Goal: Information Seeking & Learning: Learn about a topic

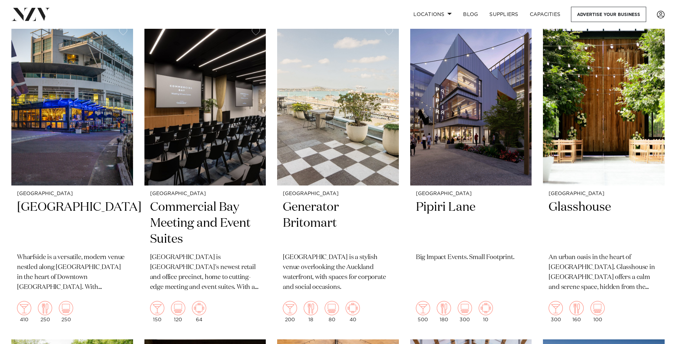
scroll to position [597, 0]
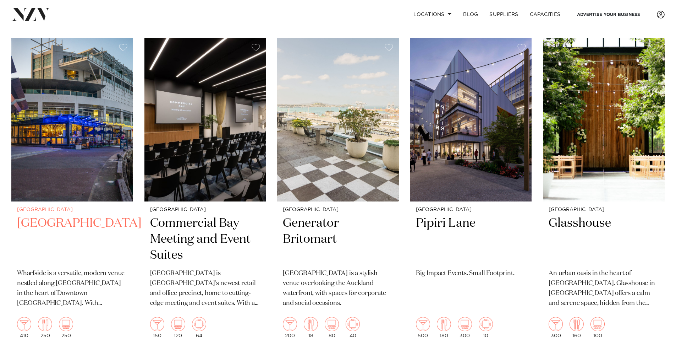
click at [81, 215] on h2 "Wharfside Event Centre" at bounding box center [72, 239] width 110 height 48
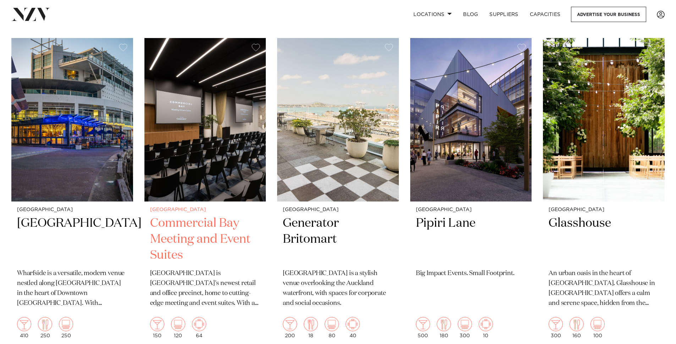
click at [207, 215] on h2 "Commercial Bay Meeting and Event Suites" at bounding box center [205, 239] width 110 height 48
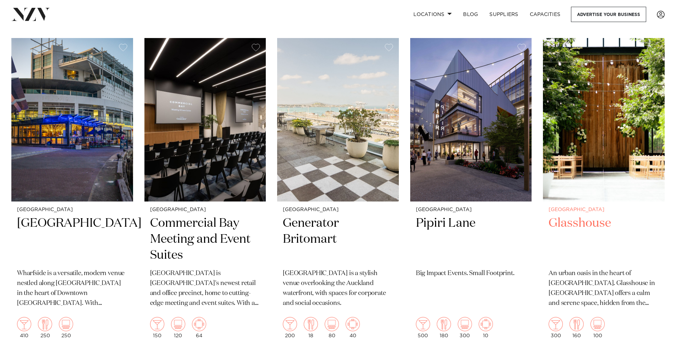
click at [587, 215] on h2 "Glasshouse" at bounding box center [604, 239] width 110 height 48
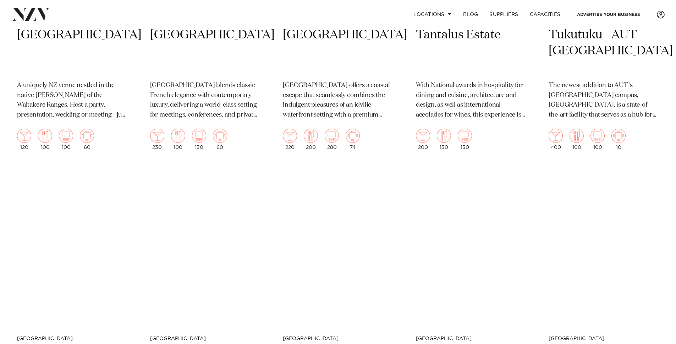
scroll to position [2418, 0]
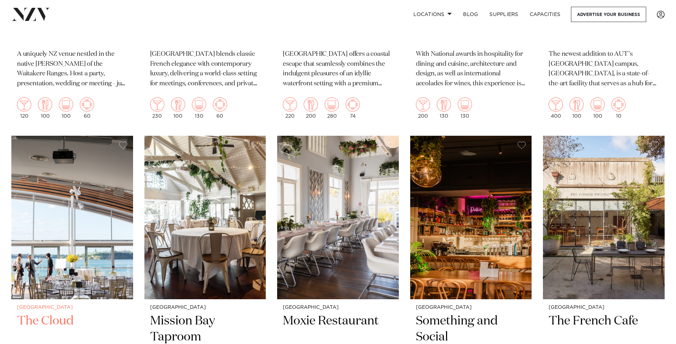
click at [47, 313] on h2 "The Cloud" at bounding box center [72, 337] width 110 height 48
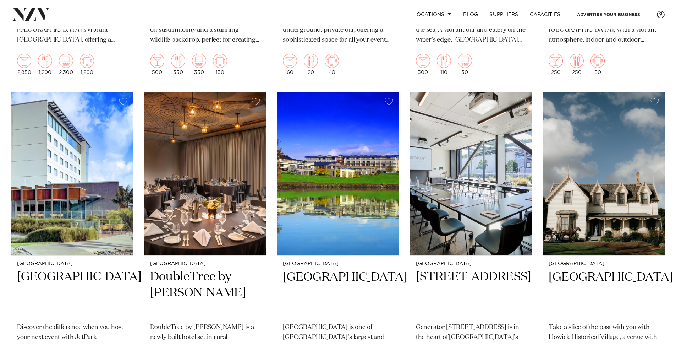
scroll to position [3439, 0]
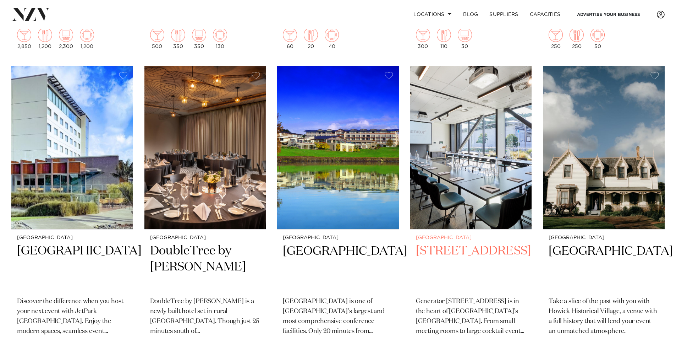
click at [460, 243] on h2 "[STREET_ADDRESS]" at bounding box center [471, 267] width 110 height 48
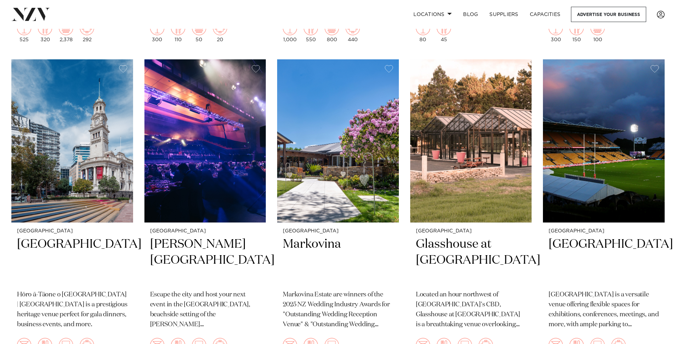
scroll to position [4082, 0]
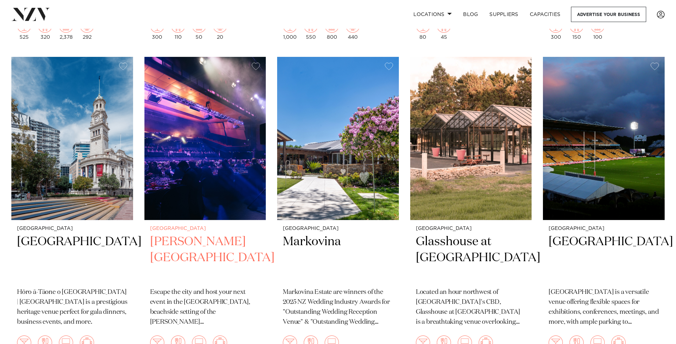
click at [194, 234] on h2 "[PERSON_NAME][GEOGRAPHIC_DATA]" at bounding box center [205, 258] width 110 height 48
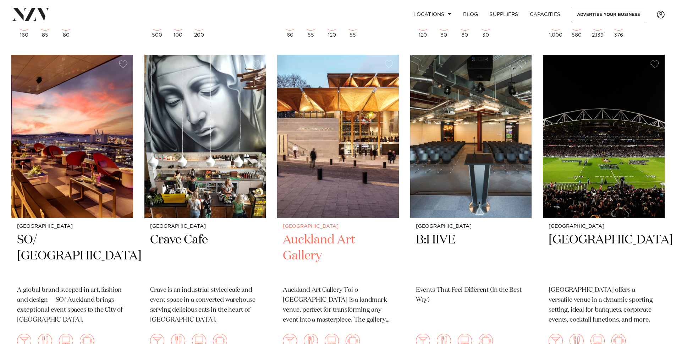
scroll to position [5356, 0]
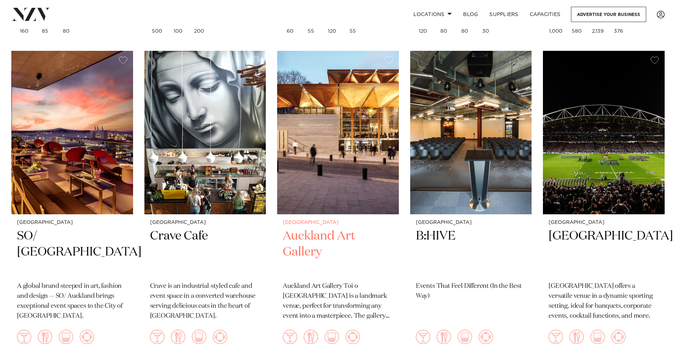
click at [322, 228] on h2 "Auckland Art Gallery" at bounding box center [338, 252] width 110 height 48
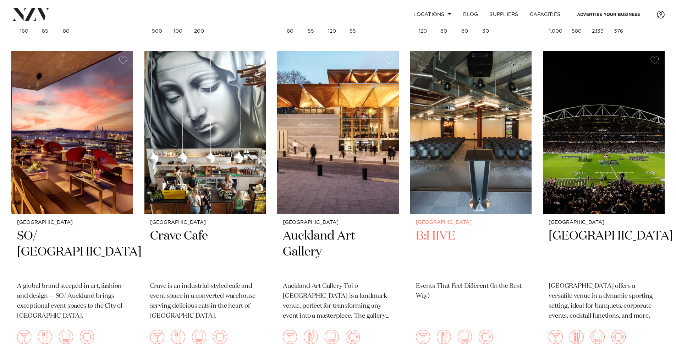
scroll to position [5333, 0]
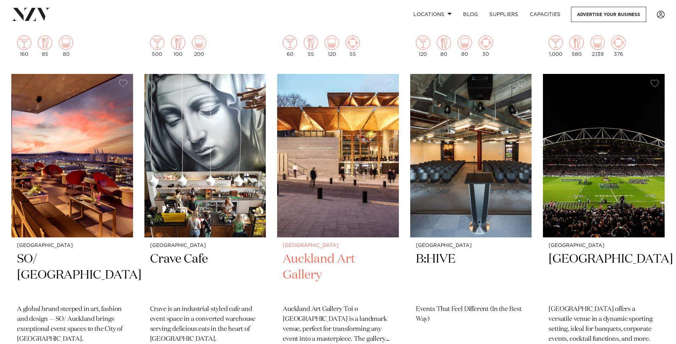
click at [326, 251] on h2 "Auckland Art Gallery" at bounding box center [338, 275] width 110 height 48
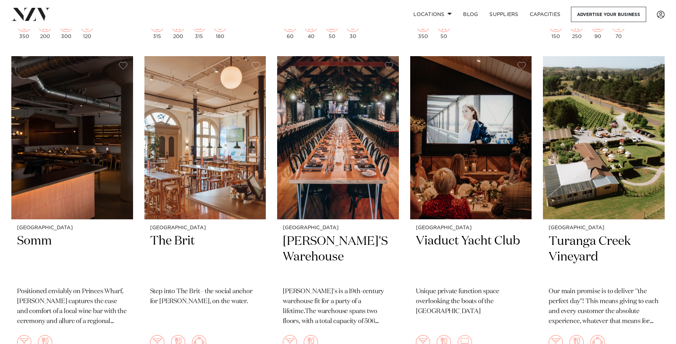
scroll to position [5987, 0]
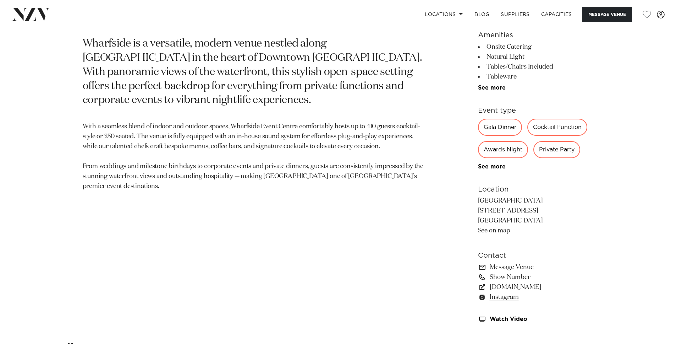
scroll to position [393, 0]
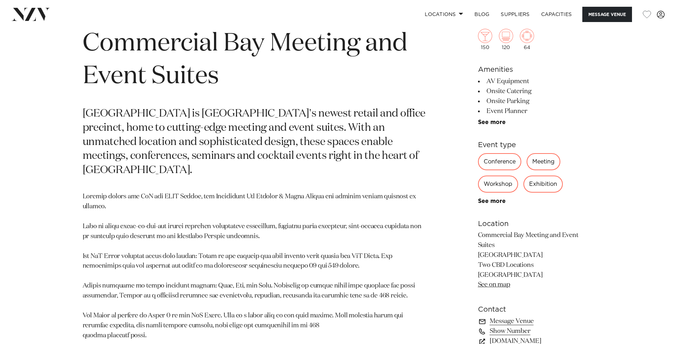
scroll to position [358, 0]
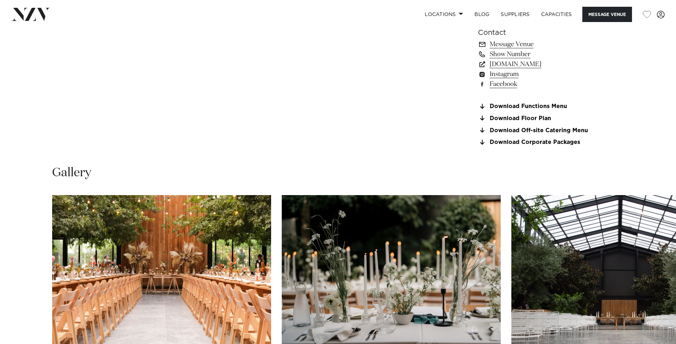
scroll to position [601, 0]
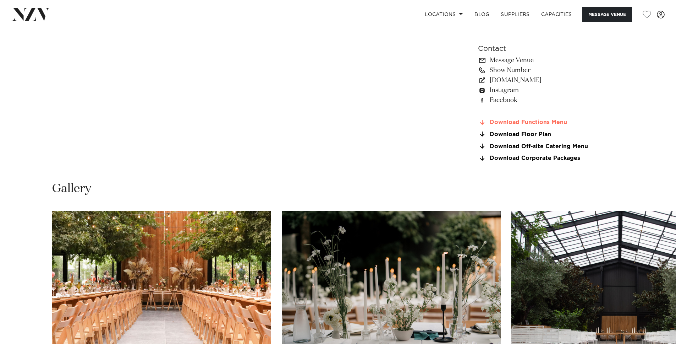
click at [517, 122] on link "Download Functions Menu" at bounding box center [536, 122] width 116 height 6
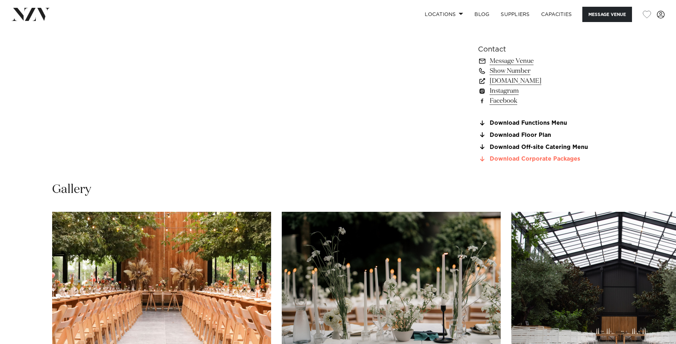
scroll to position [602, 0]
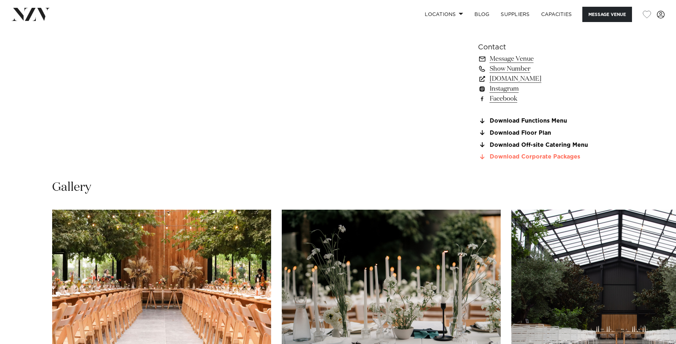
click at [516, 159] on link "Download Corporate Packages" at bounding box center [536, 157] width 116 height 6
click at [520, 61] on link "Message Venue" at bounding box center [536, 59] width 116 height 10
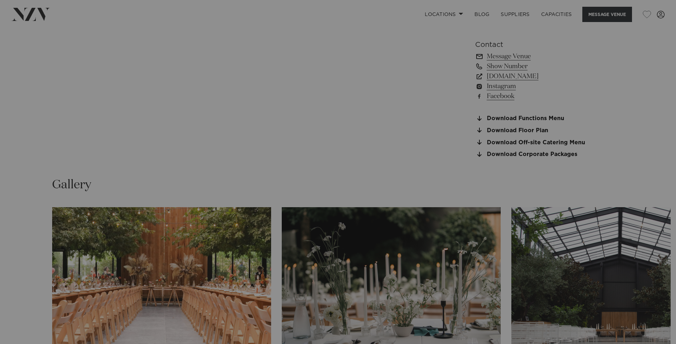
scroll to position [605, 0]
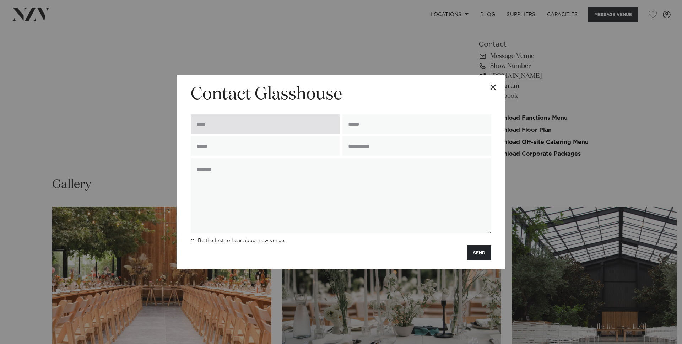
click at [244, 124] on input "text" at bounding box center [265, 123] width 149 height 19
type input "**********"
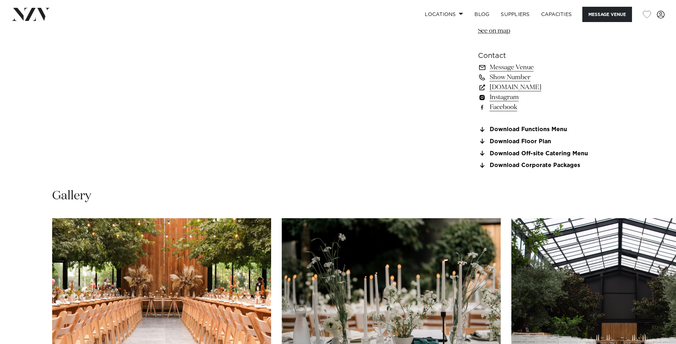
scroll to position [595, 0]
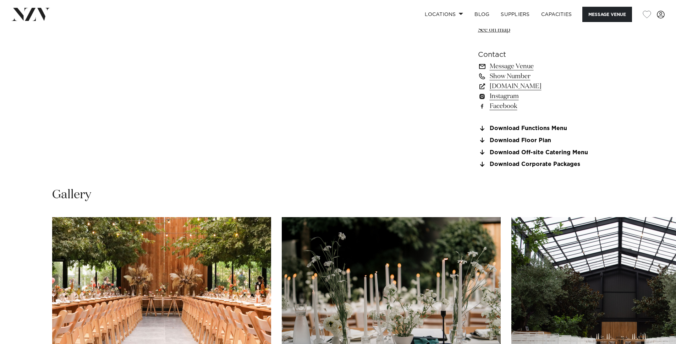
click at [512, 70] on link "Message Venue" at bounding box center [536, 66] width 116 height 10
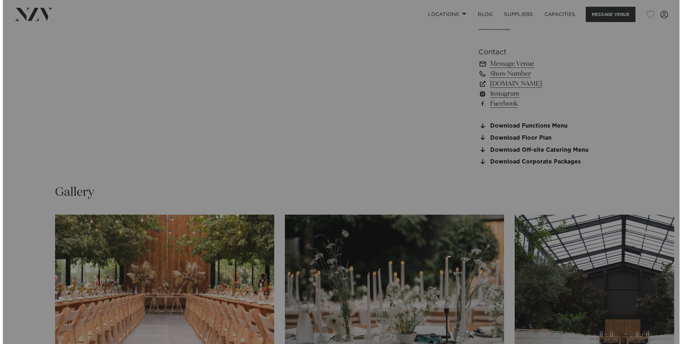
scroll to position [597, 0]
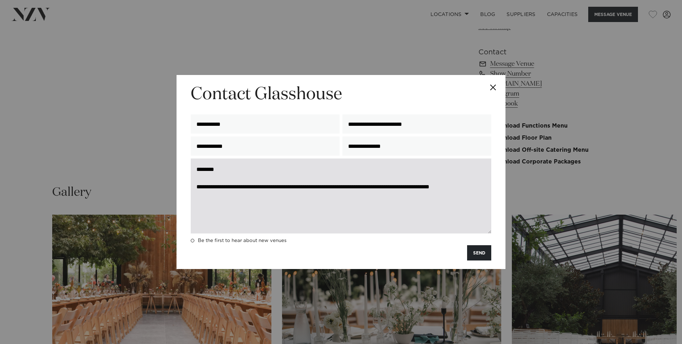
click at [252, 194] on textarea "**********" at bounding box center [341, 195] width 300 height 75
drag, startPoint x: 293, startPoint y: 196, endPoint x: 313, endPoint y: 187, distance: 22.4
click at [293, 196] on textarea "**********" at bounding box center [341, 195] width 300 height 75
click at [279, 195] on textarea "**********" at bounding box center [341, 195] width 300 height 75
click at [323, 195] on textarea "**********" at bounding box center [341, 195] width 300 height 75
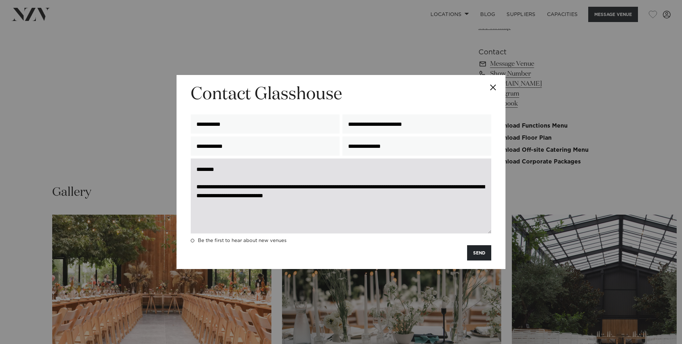
click at [401, 195] on textarea "**********" at bounding box center [341, 195] width 300 height 75
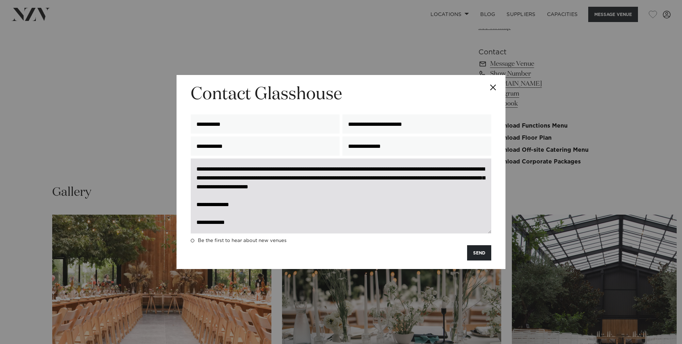
scroll to position [0, 0]
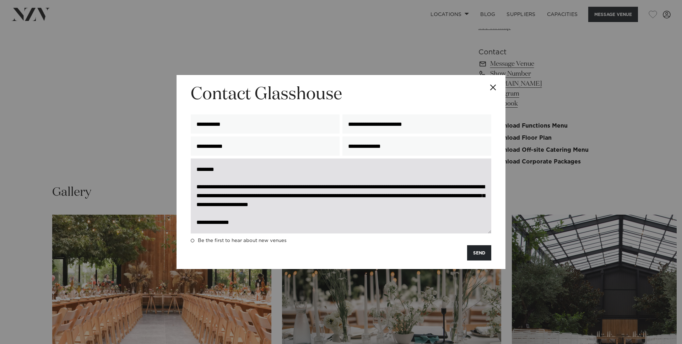
drag, startPoint x: 344, startPoint y: 206, endPoint x: 362, endPoint y: 189, distance: 24.6
click at [344, 206] on textarea "**********" at bounding box center [341, 195] width 300 height 75
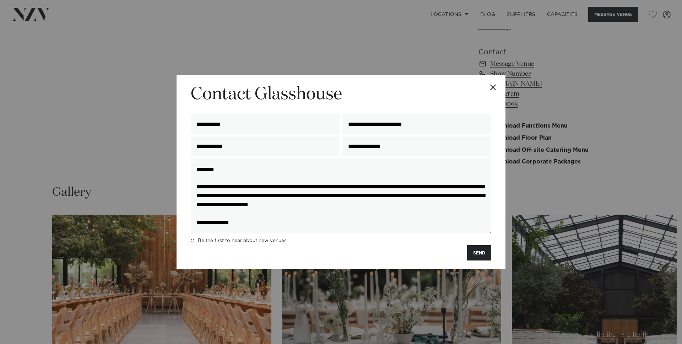
scroll to position [27, 0]
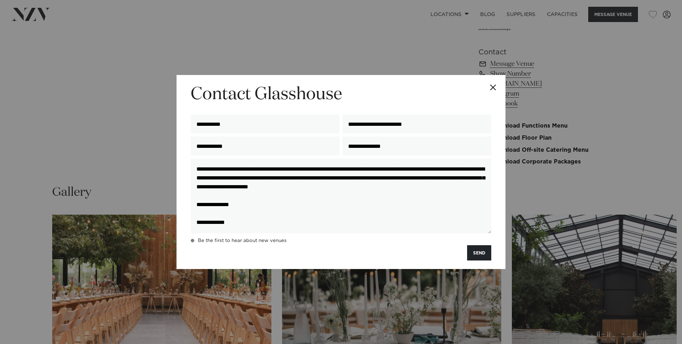
drag, startPoint x: 197, startPoint y: 170, endPoint x: 252, endPoint y: 238, distance: 86.9
click at [252, 239] on form "**********" at bounding box center [341, 171] width 300 height 177
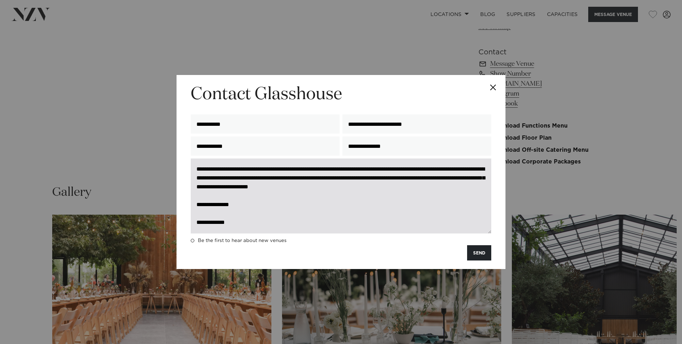
click at [415, 214] on textarea "**********" at bounding box center [341, 195] width 300 height 75
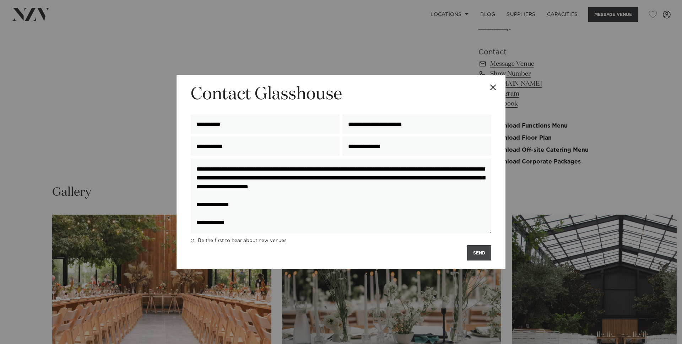
type textarea "**********"
click at [475, 253] on button "SEND" at bounding box center [479, 252] width 24 height 15
click at [482, 252] on button "SEND" at bounding box center [479, 252] width 24 height 15
click at [482, 253] on button "SEND" at bounding box center [479, 252] width 24 height 15
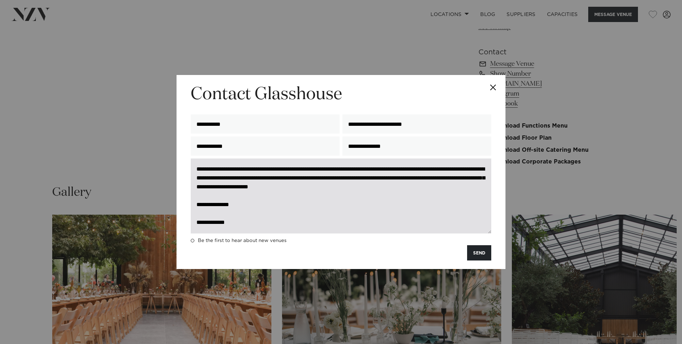
scroll to position [0, 0]
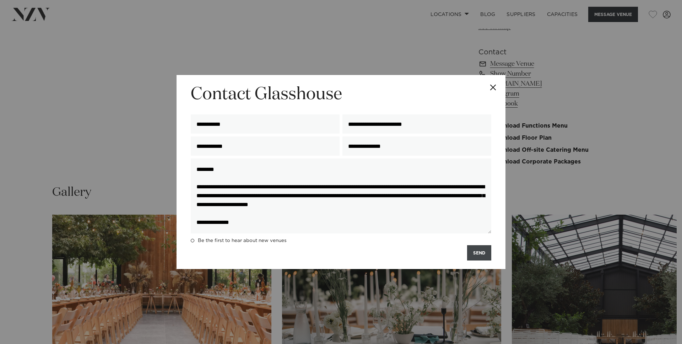
click at [482, 255] on button "SEND" at bounding box center [479, 252] width 24 height 15
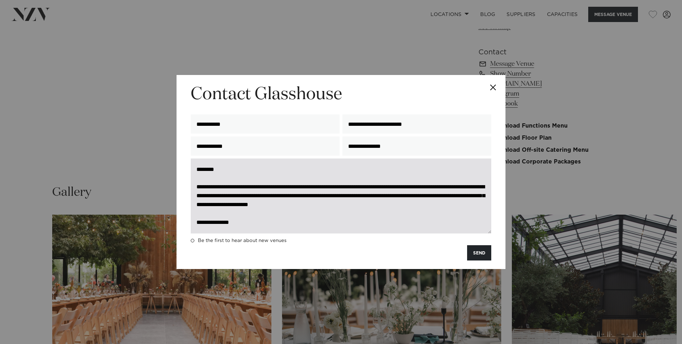
click at [201, 173] on textarea "**********" at bounding box center [341, 195] width 300 height 75
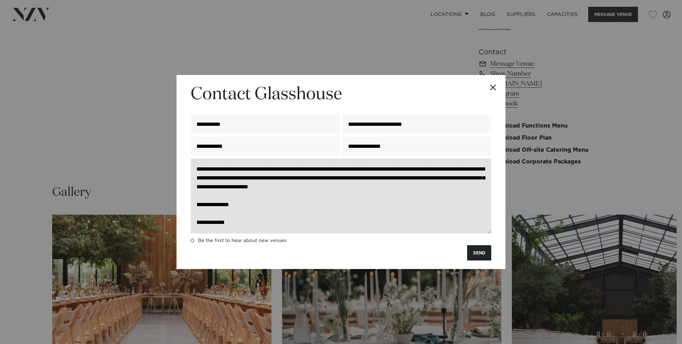
drag, startPoint x: 196, startPoint y: 170, endPoint x: 259, endPoint y: 233, distance: 88.4
click at [259, 233] on textarea "**********" at bounding box center [341, 195] width 300 height 75
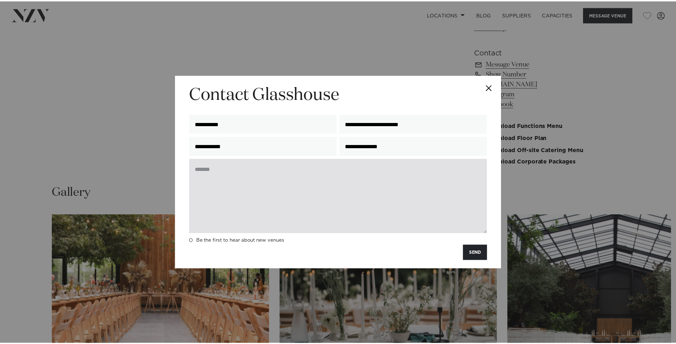
scroll to position [0, 0]
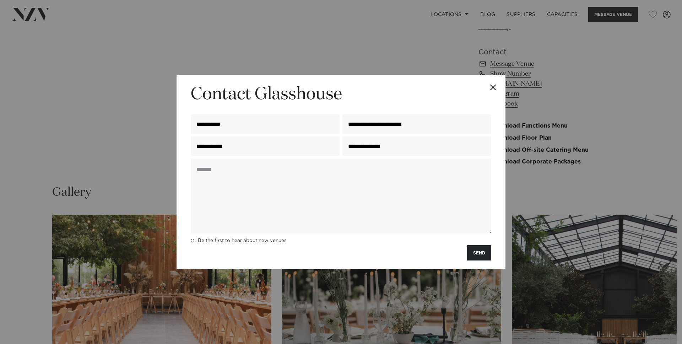
click at [492, 88] on button "Close" at bounding box center [492, 87] width 25 height 25
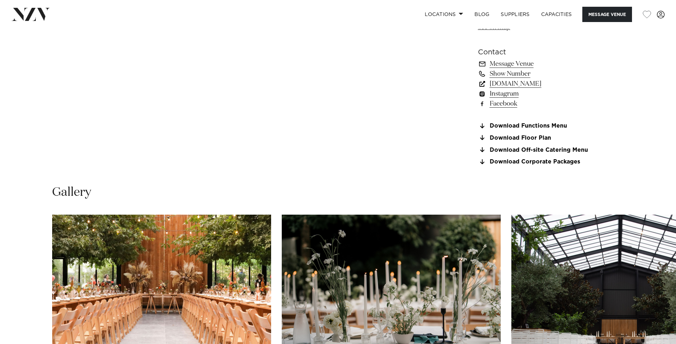
click at [531, 87] on link "glasshouse.net.nz" at bounding box center [536, 84] width 116 height 10
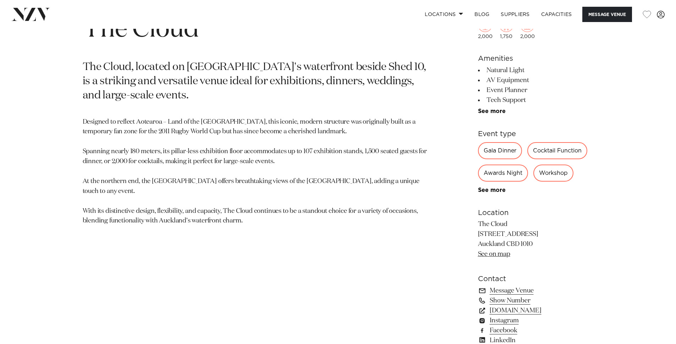
scroll to position [373, 0]
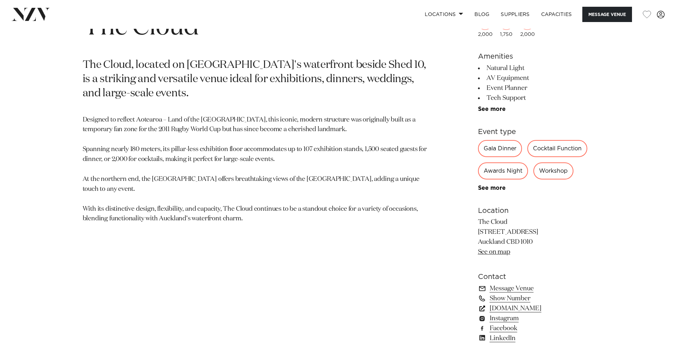
click at [551, 309] on link "www.aucklandconventions.co.nz" at bounding box center [536, 308] width 116 height 10
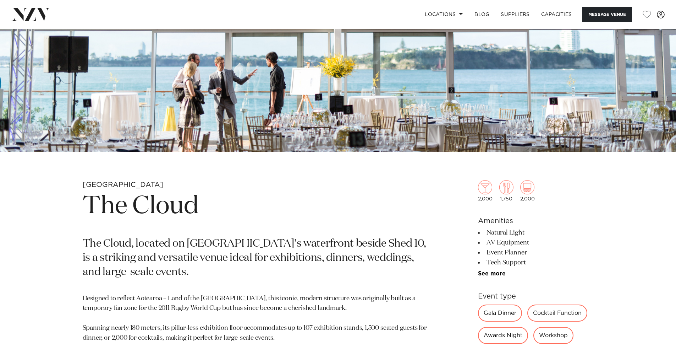
scroll to position [58, 0]
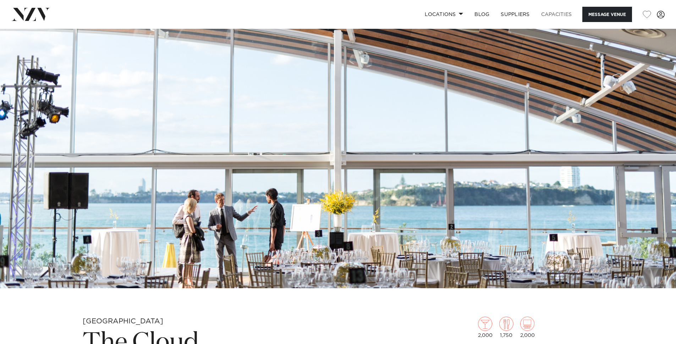
click at [560, 13] on link "Capacities" at bounding box center [557, 14] width 42 height 15
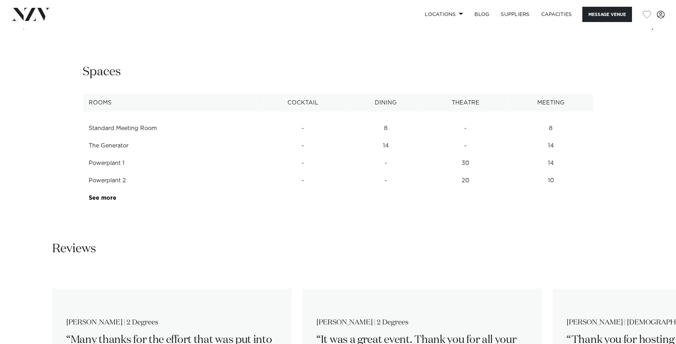
scroll to position [936, 0]
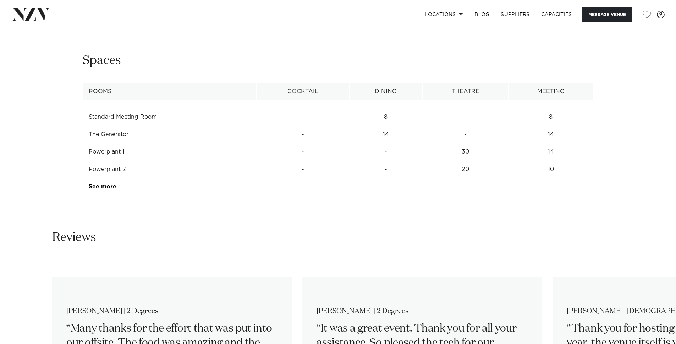
click at [99, 190] on td "See more" at bounding box center [116, 186] width 67 height 17
click at [100, 189] on link "See more" at bounding box center [116, 187] width 55 height 6
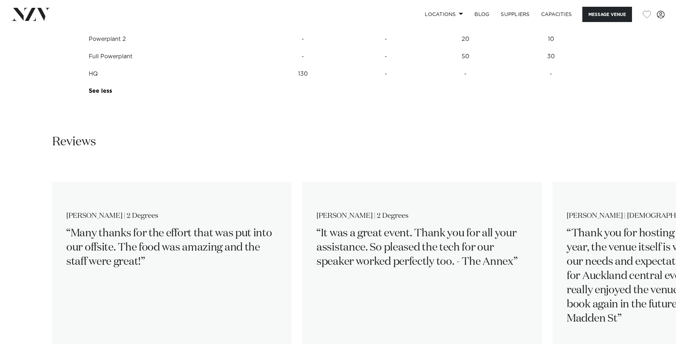
scroll to position [1097, 0]
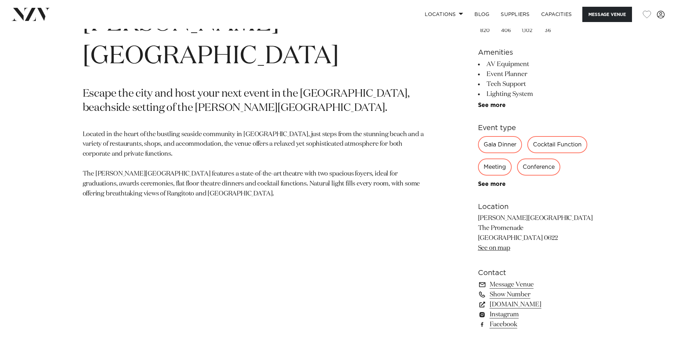
scroll to position [365, 0]
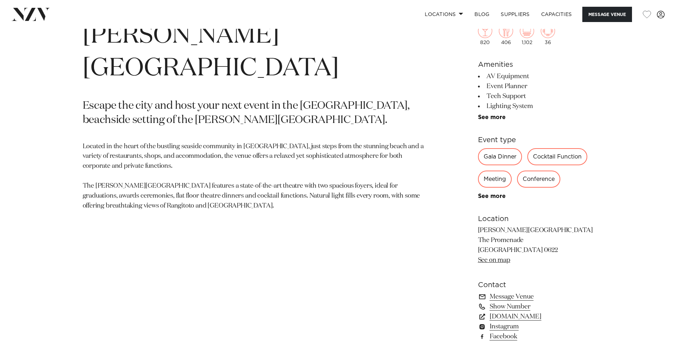
click at [502, 118] on link "See more" at bounding box center [505, 117] width 55 height 6
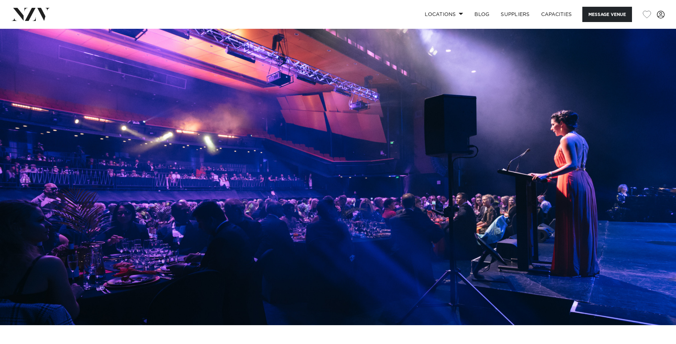
scroll to position [2, 0]
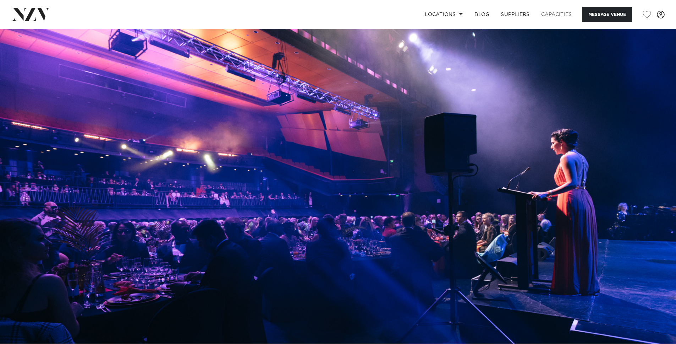
click at [551, 12] on link "Capacities" at bounding box center [557, 14] width 42 height 15
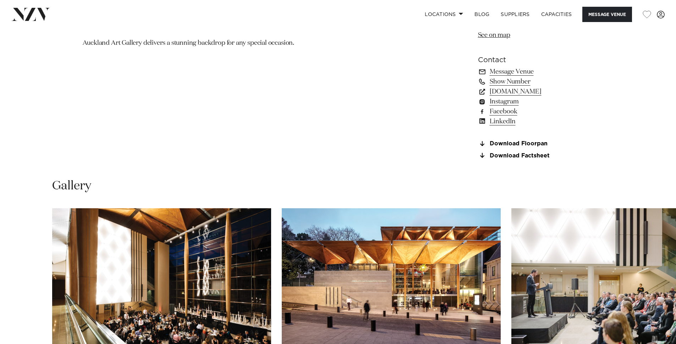
scroll to position [621, 0]
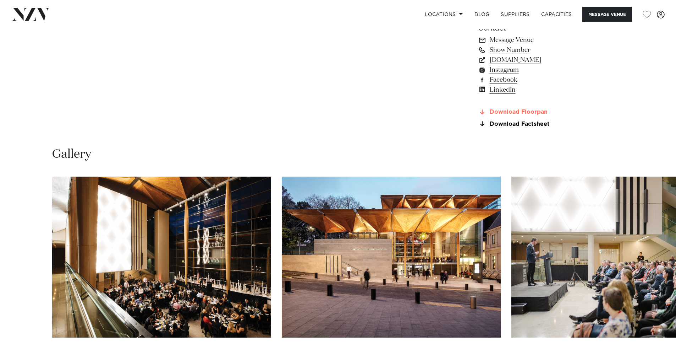
click at [504, 115] on link "Download Floorpan" at bounding box center [536, 112] width 116 height 6
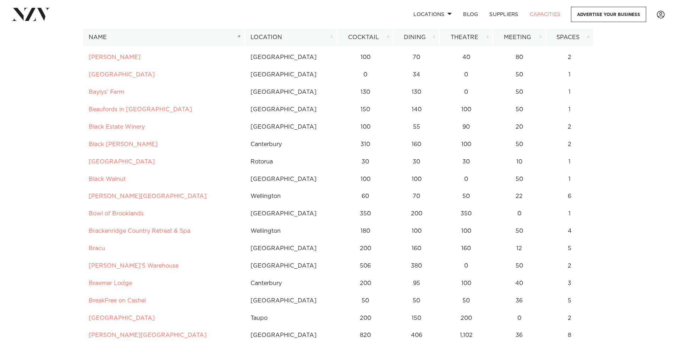
scroll to position [419, 0]
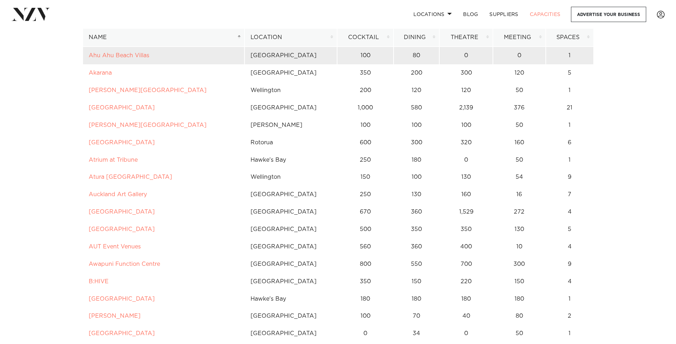
scroll to position [163, 0]
